Goal: Participate in discussion: Engage in conversation with other users on a specific topic

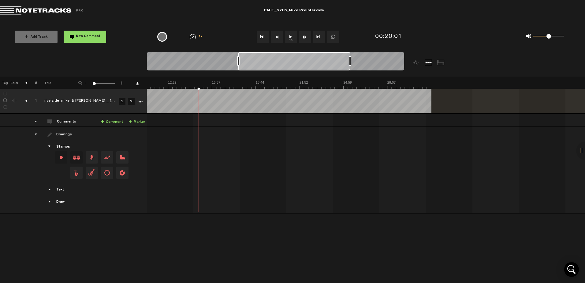
scroll to position [0, 154]
click at [287, 37] on button "1x" at bounding box center [291, 37] width 12 height 12
drag, startPoint x: 276, startPoint y: 88, endPoint x: 262, endPoint y: 88, distance: 13.8
click at [262, 88] on img at bounding box center [212, 84] width 438 height 9
click at [233, 91] on div "+ New drawing Tag Color # Title - 1 100 1 + 1 riverside_mike_& [PERSON_NAME] _ …" at bounding box center [292, 138] width 585 height 125
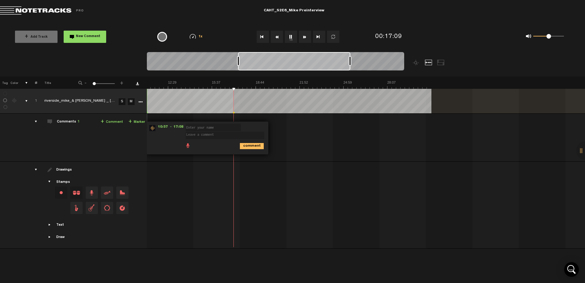
click at [191, 173] on div at bounding box center [213, 179] width 438 height 26
click at [81, 60] on nt-zoom-navigation-bar at bounding box center [292, 64] width 585 height 24
click at [240, 89] on div "+ New drawing Tag Color # Title - 1 100 1 + 1 riverside_mike_& [PERSON_NAME] _ …" at bounding box center [292, 156] width 585 height 160
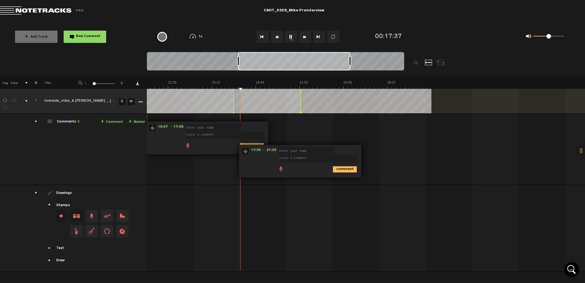
click at [262, 174] on div "comment" at bounding box center [300, 169] width 117 height 12
click at [77, 58] on nt-zoom-navigation-bar at bounding box center [292, 64] width 585 height 24
click at [352, 149] on form at bounding box center [319, 155] width 81 height 15
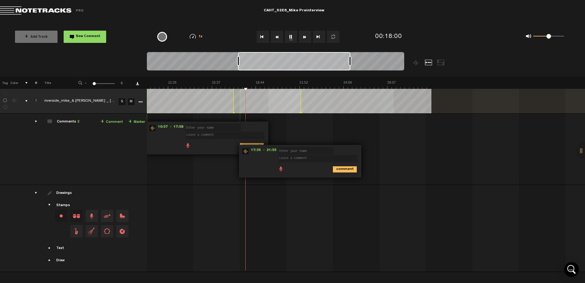
click at [268, 91] on div "+ New drawing Tag Color # Title - 1 100 1 + 1 riverside_mike_& [PERSON_NAME] _ …" at bounding box center [292, 167] width 585 height 183
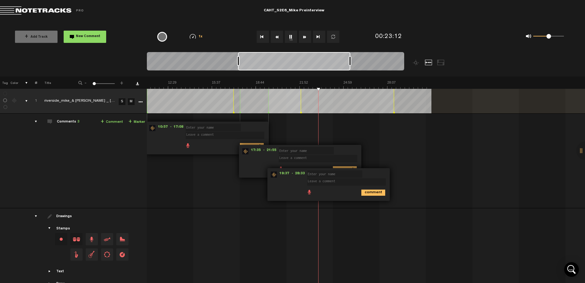
click at [288, 35] on button "1x" at bounding box center [291, 37] width 12 height 12
click at [292, 36] on button "1x" at bounding box center [291, 37] width 12 height 12
